Goal: Task Accomplishment & Management: Use online tool/utility

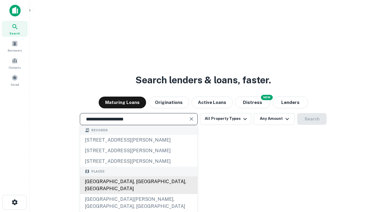
click at [138, 194] on div "[GEOGRAPHIC_DATA], [GEOGRAPHIC_DATA], [GEOGRAPHIC_DATA]" at bounding box center [138, 185] width 117 height 18
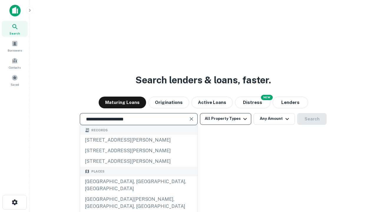
type input "**********"
click at [225, 119] on button "All Property Types" at bounding box center [225, 119] width 51 height 12
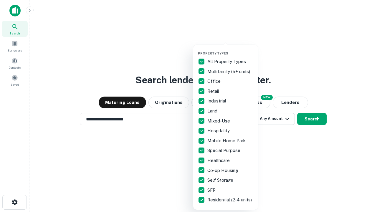
click at [230, 49] on button "button" at bounding box center [230, 49] width 65 height 0
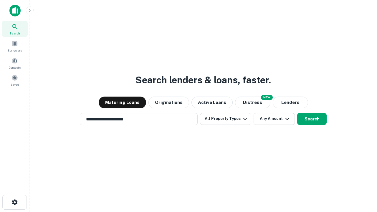
scroll to position [4, 71]
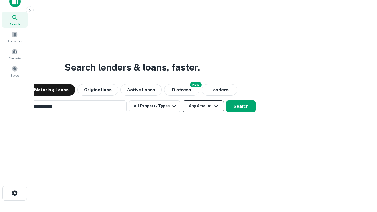
click at [182, 100] on button "Any Amount" at bounding box center [202, 106] width 41 height 12
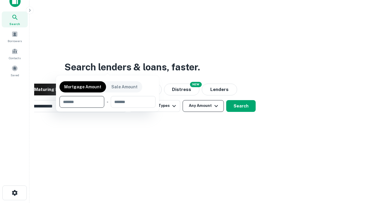
scroll to position [42, 167]
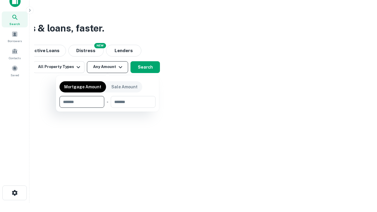
type input "*******"
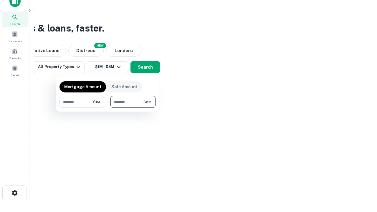
type input "*******"
click at [107, 108] on button "button" at bounding box center [107, 108] width 96 height 0
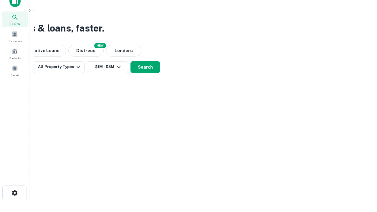
scroll to position [4, 109]
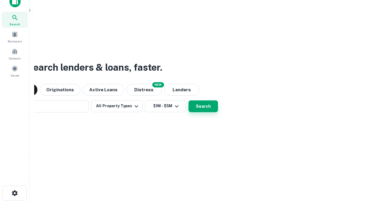
click at [188, 100] on button "Search" at bounding box center [202, 106] width 29 height 12
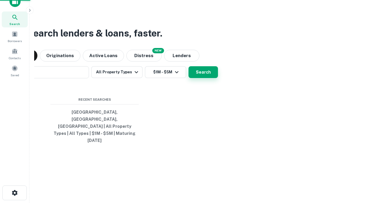
scroll to position [16, 167]
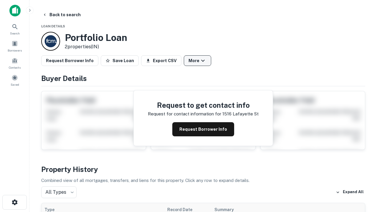
click at [197, 61] on button "More" at bounding box center [197, 60] width 27 height 11
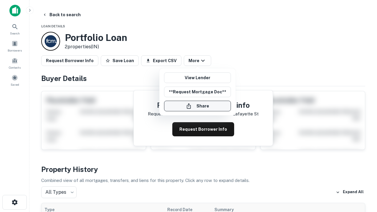
click at [197, 106] on button "Share" at bounding box center [197, 106] width 67 height 11
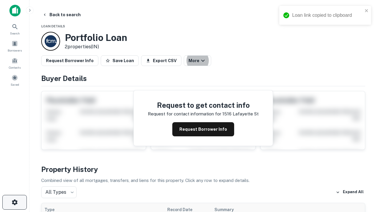
click at [14, 202] on icon "button" at bounding box center [14, 202] width 7 height 7
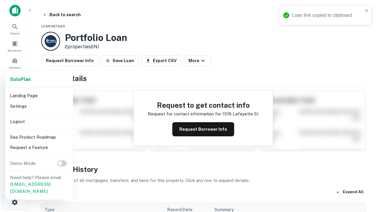
click at [39, 121] on li "Logout" at bounding box center [39, 121] width 63 height 11
